Goal: Navigation & Orientation: Find specific page/section

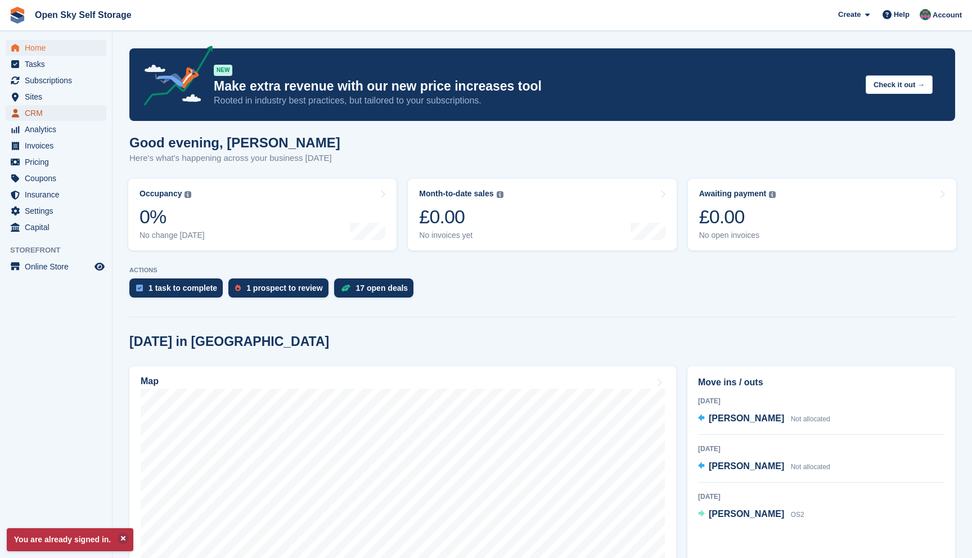
click at [45, 111] on span "CRM" at bounding box center [59, 113] width 68 height 16
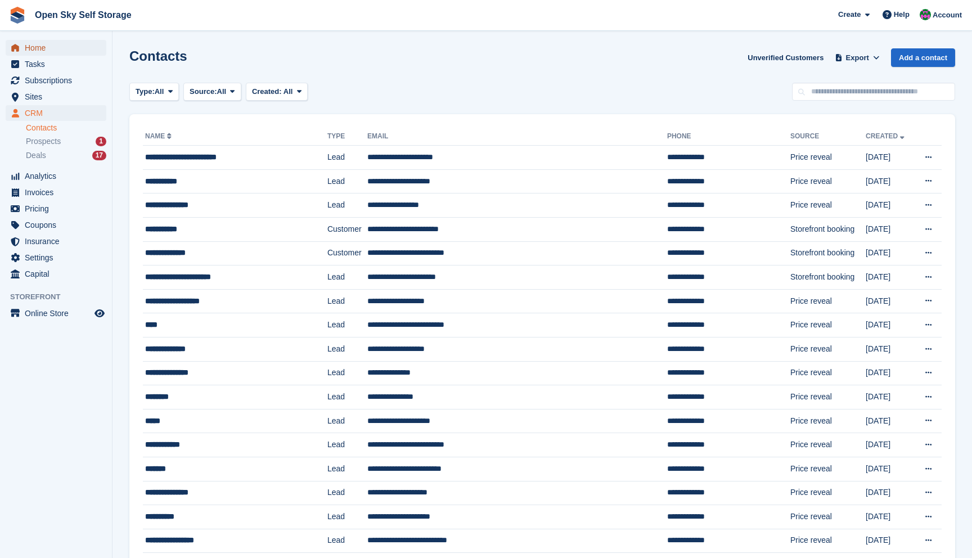
click at [47, 50] on span "Home" at bounding box center [59, 48] width 68 height 16
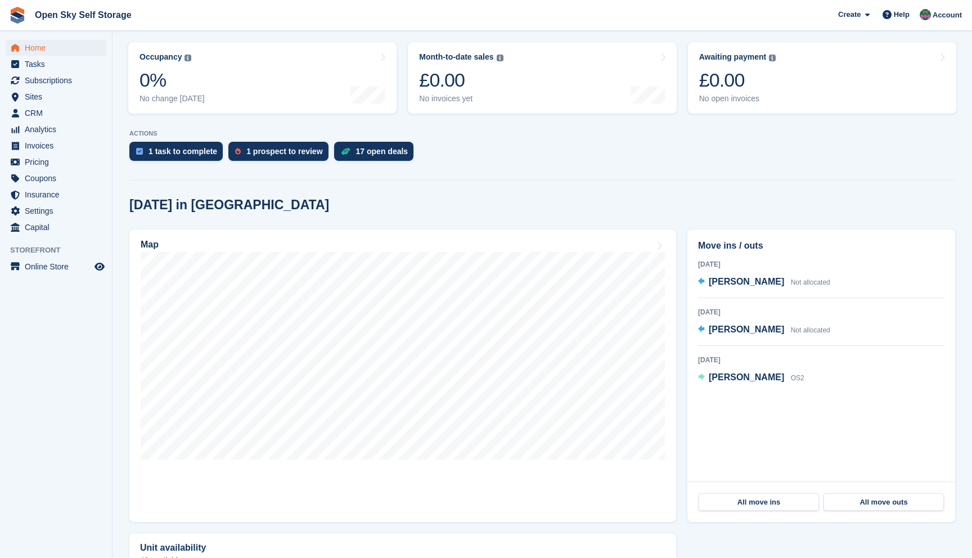
scroll to position [228, 0]
